Goal: Task Accomplishment & Management: Manage account settings

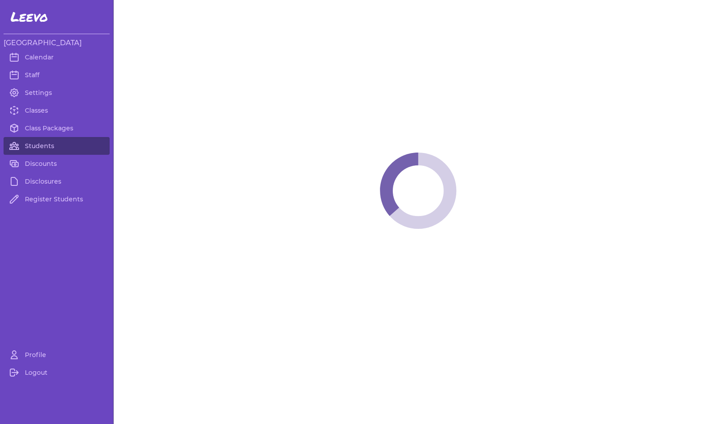
select select "MT"
select select "1"
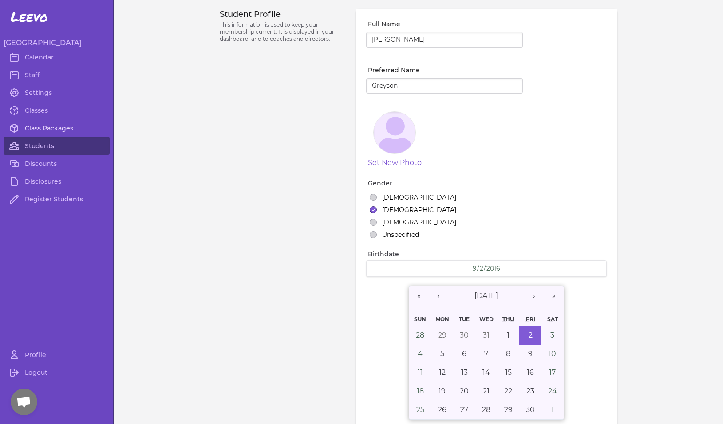
click at [36, 127] on link "Class Packages" at bounding box center [57, 128] width 106 height 18
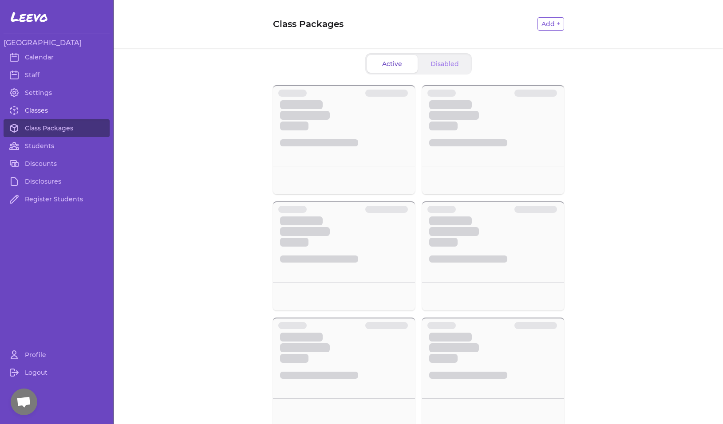
click at [37, 112] on link "Classes" at bounding box center [57, 111] width 106 height 18
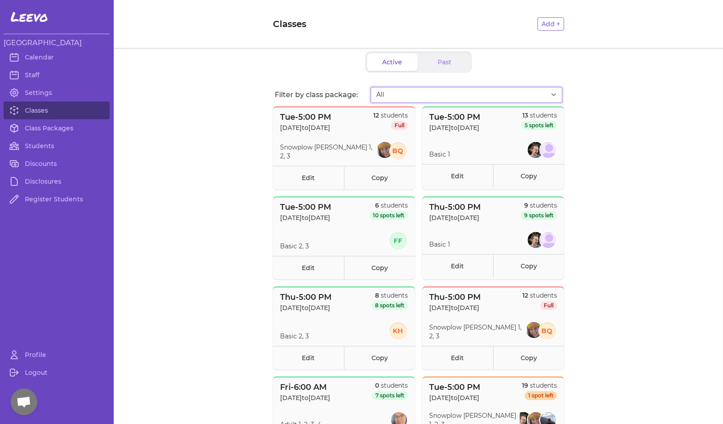
select select "2874"
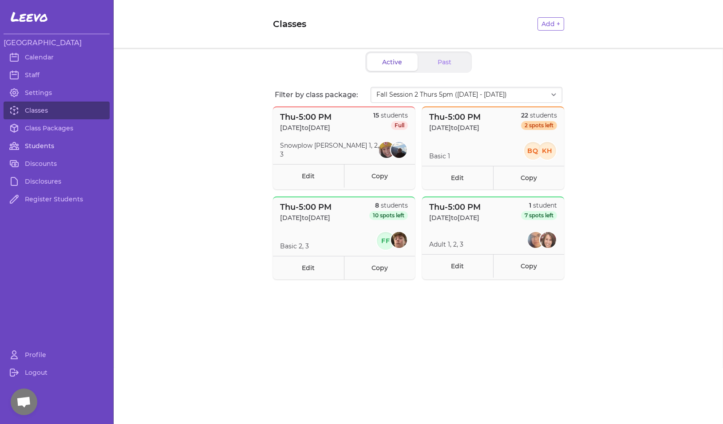
click at [46, 148] on link "Students" at bounding box center [57, 146] width 106 height 18
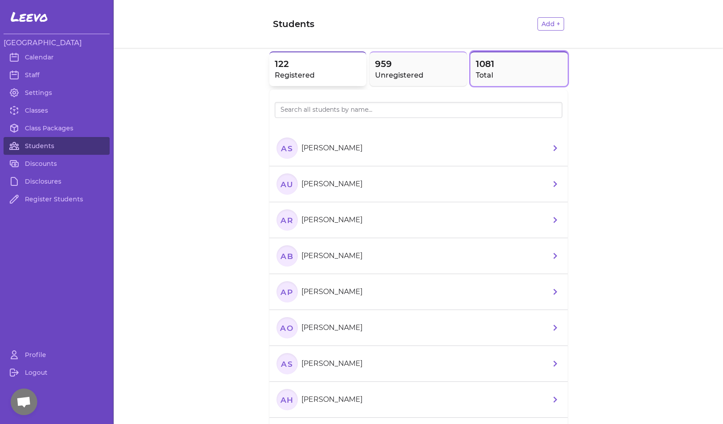
click at [311, 81] on button "122 Registered" at bounding box center [317, 69] width 97 height 35
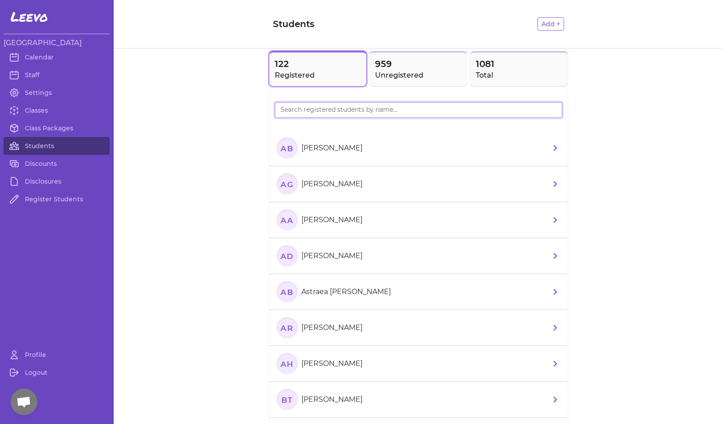
click at [311, 113] on input "search" at bounding box center [419, 110] width 288 height 16
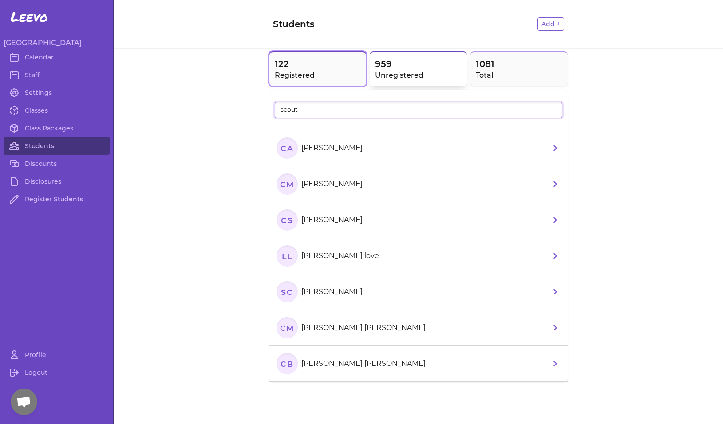
type input "scout"
click at [392, 69] on span "959" at bounding box center [418, 64] width 87 height 12
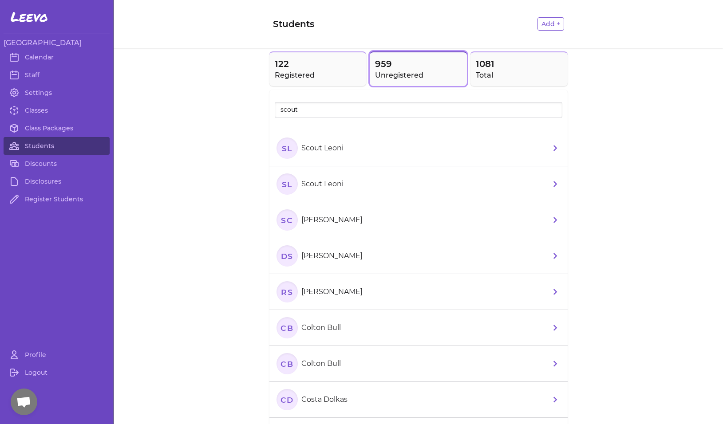
click at [283, 148] on text "SL" at bounding box center [286, 147] width 11 height 9
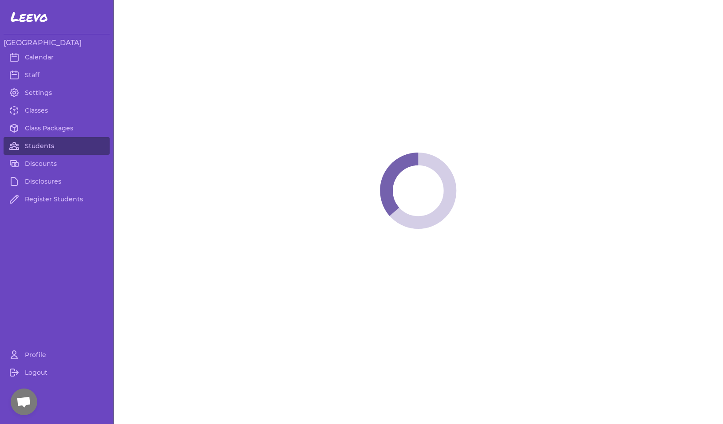
select select "MT"
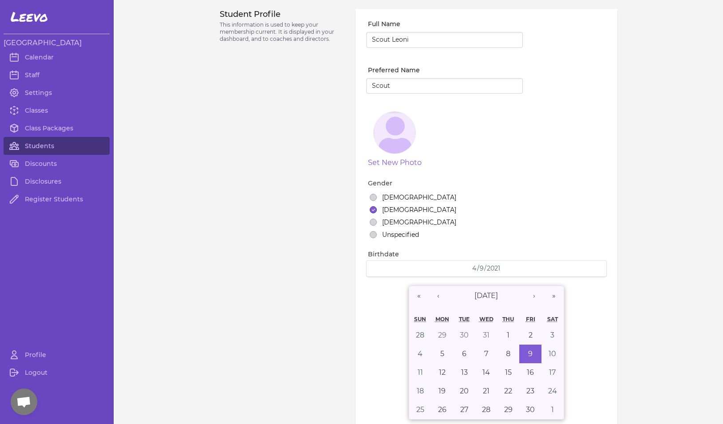
select select "7"
click at [39, 146] on link "Students" at bounding box center [57, 146] width 106 height 18
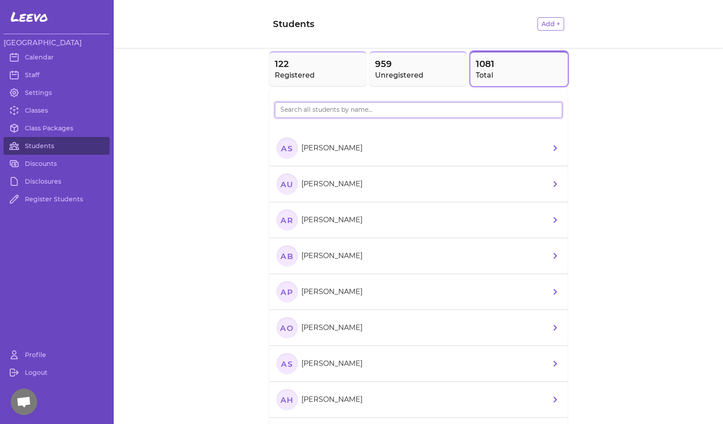
click at [331, 112] on input "search" at bounding box center [419, 110] width 288 height 16
type input "scout"
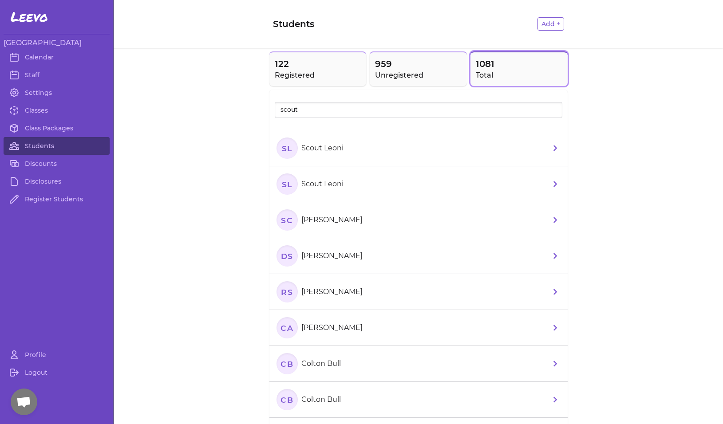
click at [288, 189] on text "SL" at bounding box center [286, 183] width 11 height 9
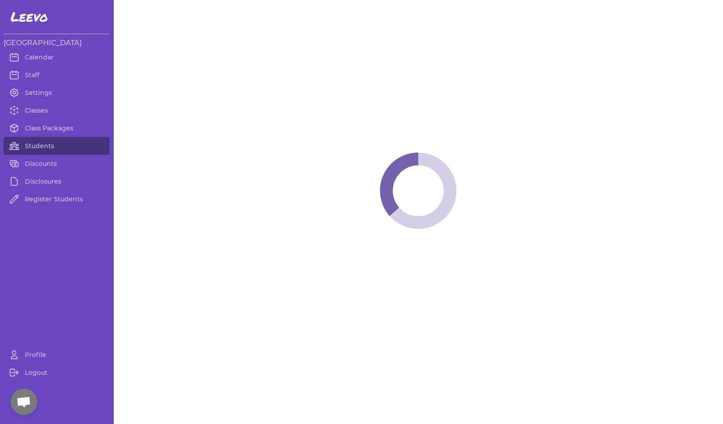
select select "MT"
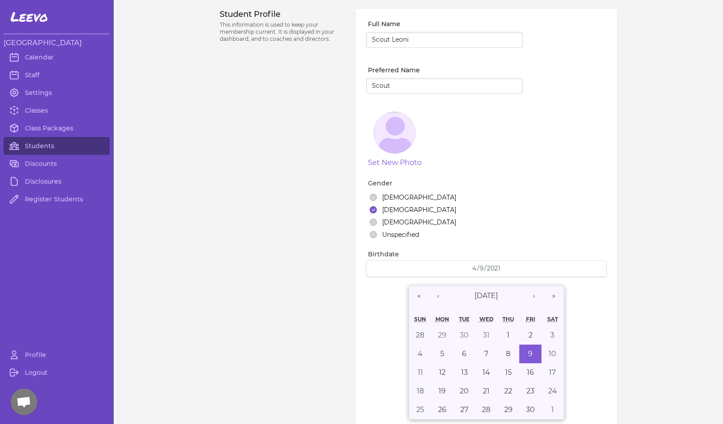
select select "8"
